Goal: Find specific page/section: Find specific page/section

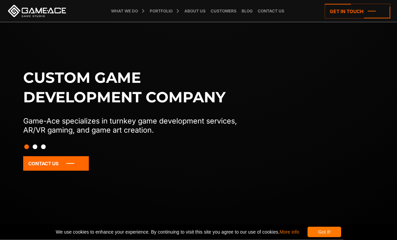
scroll to position [36, 0]
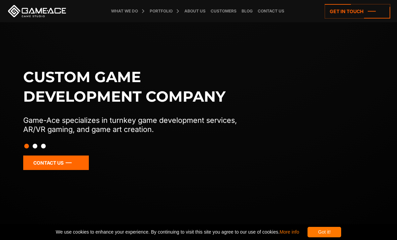
click at [39, 170] on icon at bounding box center [56, 162] width 66 height 14
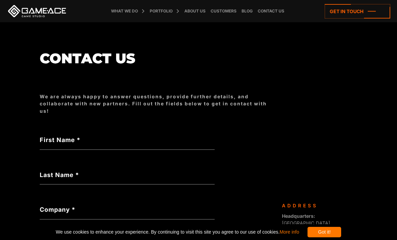
scroll to position [39, 0]
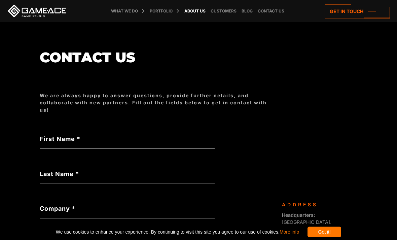
click at [201, 8] on link "About Us" at bounding box center [194, 11] width 25 height 22
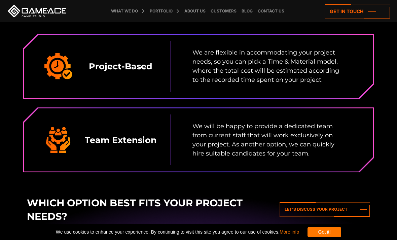
scroll to position [1134, 0]
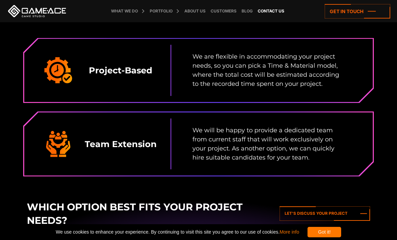
click at [279, 9] on link "Contact us" at bounding box center [271, 11] width 30 height 22
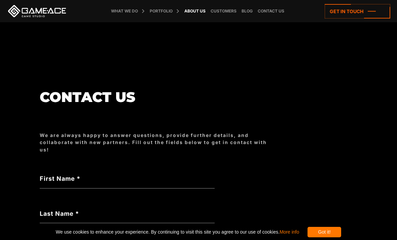
click at [196, 13] on link "About Us" at bounding box center [194, 11] width 25 height 22
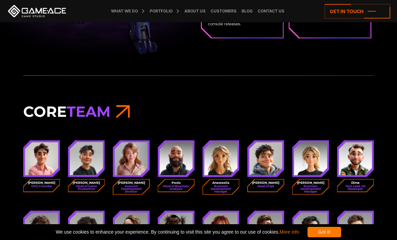
scroll to position [797, 0]
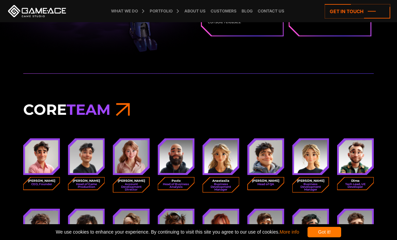
click at [28, 161] on img at bounding box center [41, 156] width 33 height 33
click at [40, 182] on small "CEO, Founder" at bounding box center [41, 183] width 21 height 3
click at [77, 105] on span "Team" at bounding box center [89, 109] width 44 height 18
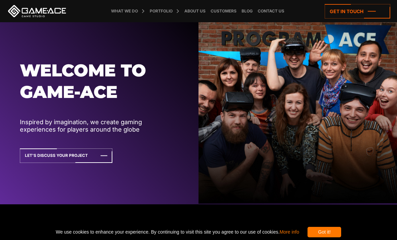
scroll to position [18, 0]
